Goal: Task Accomplishment & Management: Manage account settings

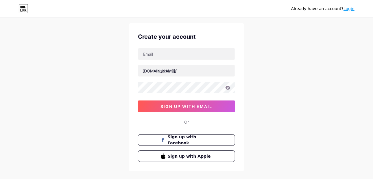
scroll to position [12, 0]
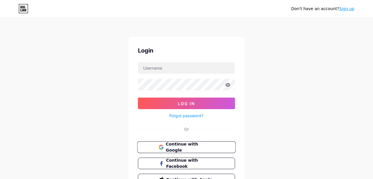
click at [210, 149] on span "Continue with Google" at bounding box center [190, 147] width 48 height 12
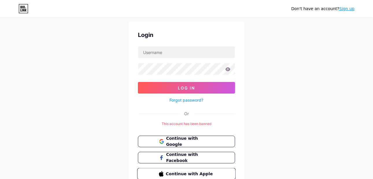
scroll to position [43, 0]
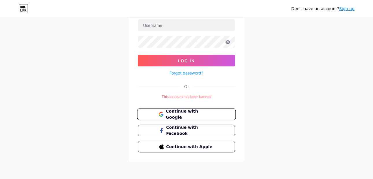
click at [216, 113] on button "Continue with Google" at bounding box center [186, 115] width 99 height 12
